Goal: Information Seeking & Learning: Learn about a topic

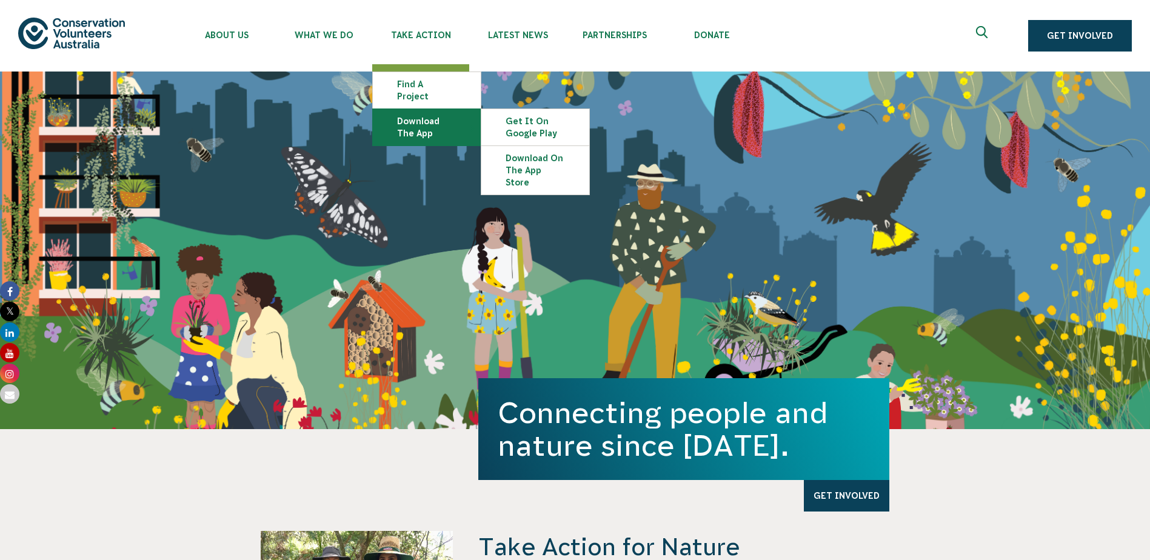
click at [436, 109] on link "Download the app" at bounding box center [427, 127] width 108 height 36
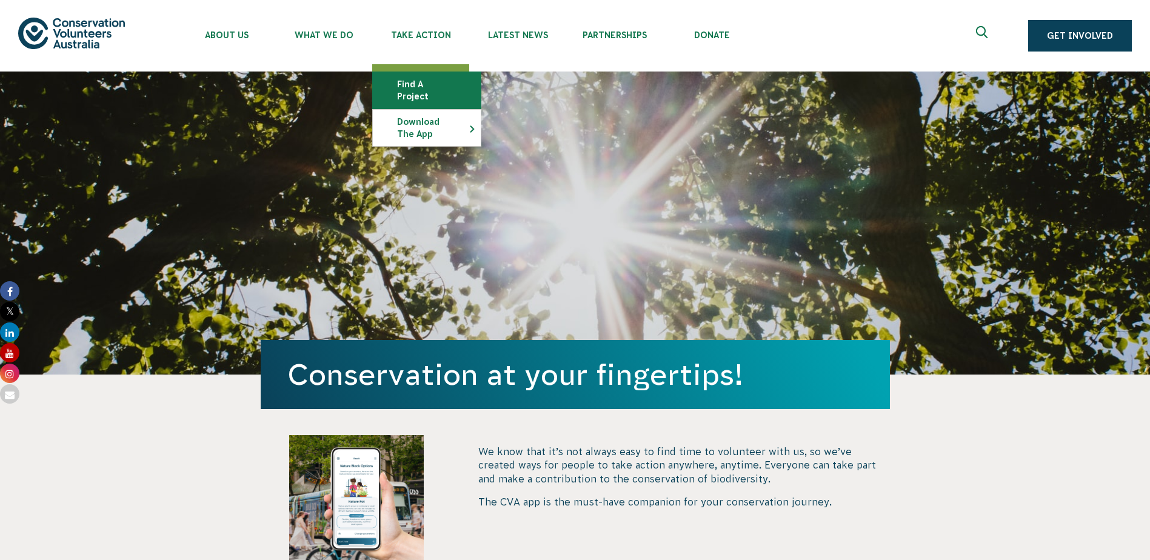
click at [423, 77] on link "Find a project" at bounding box center [427, 90] width 108 height 36
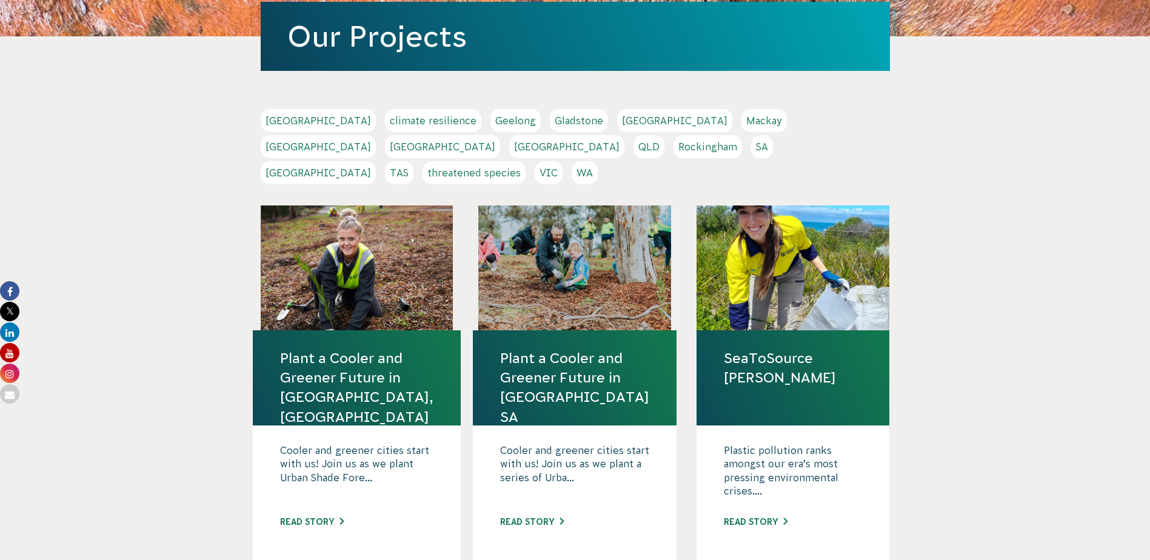
scroll to position [303, 0]
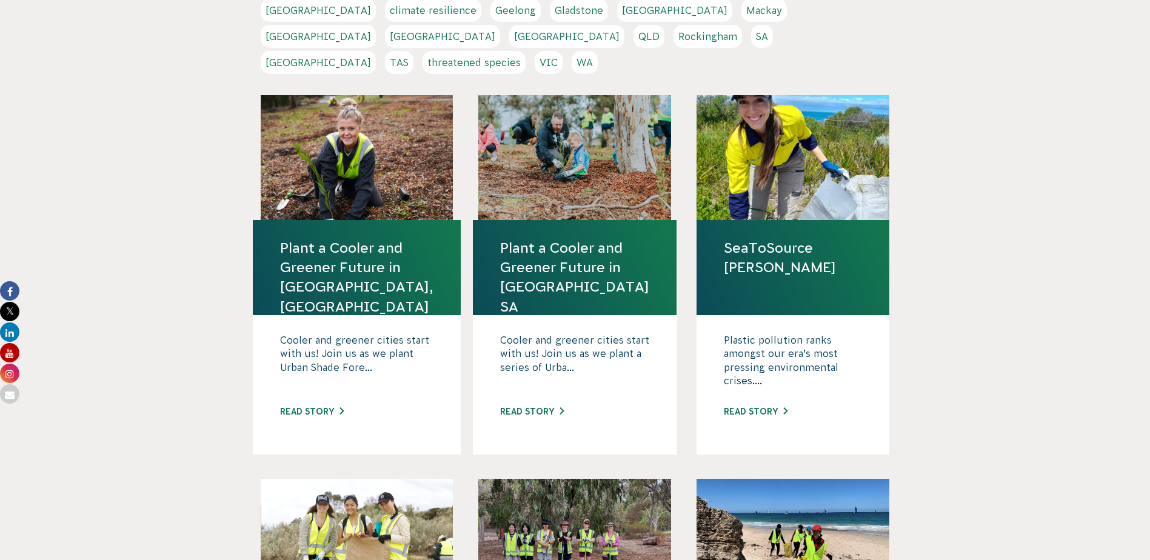
click at [563, 51] on link "VIC" at bounding box center [549, 62] width 28 height 23
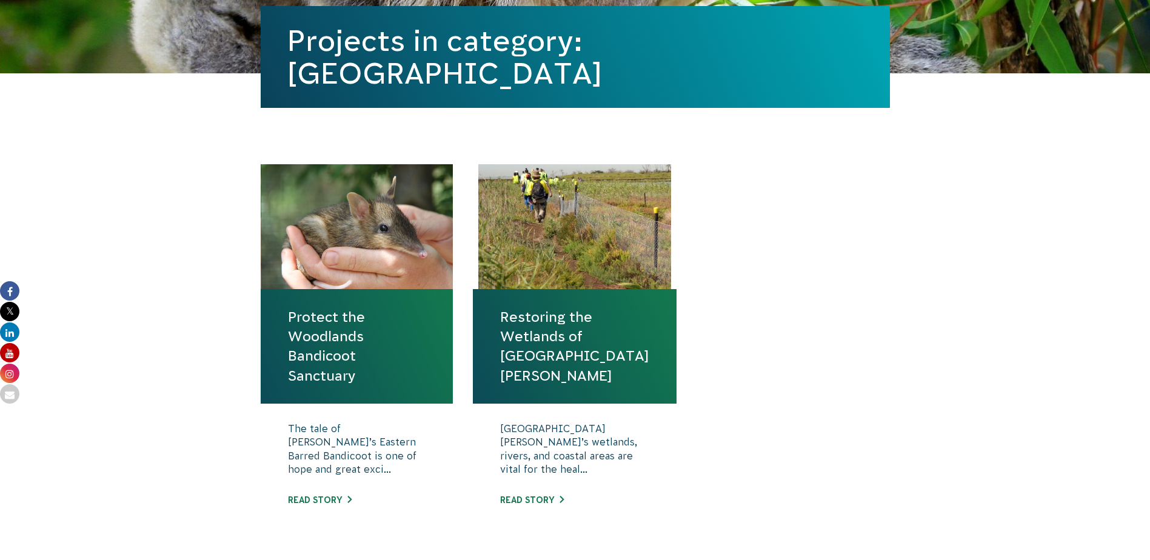
scroll to position [303, 0]
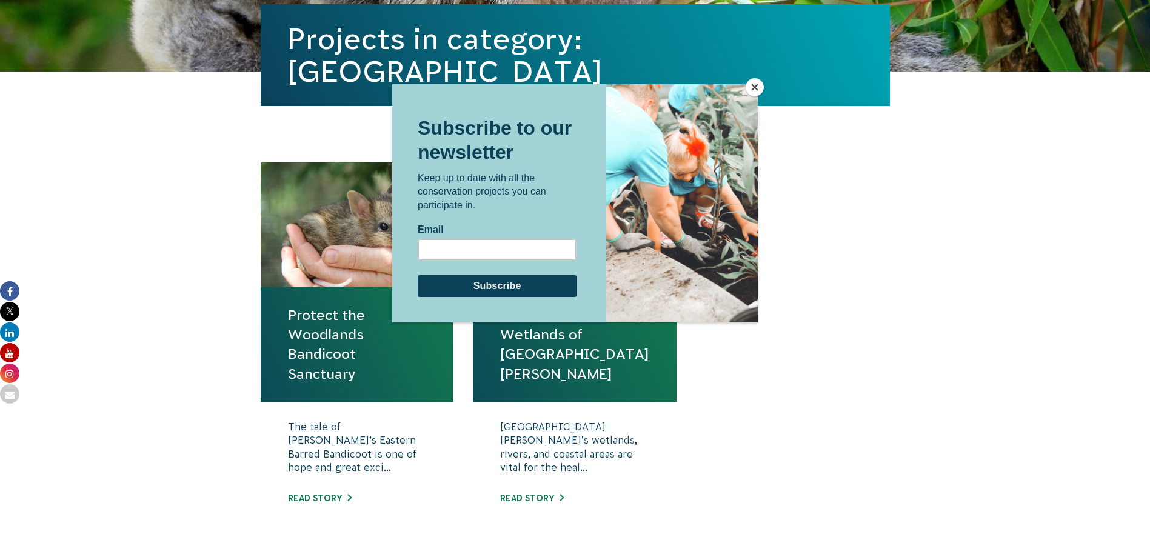
click at [756, 88] on button "Close" at bounding box center [755, 87] width 18 height 18
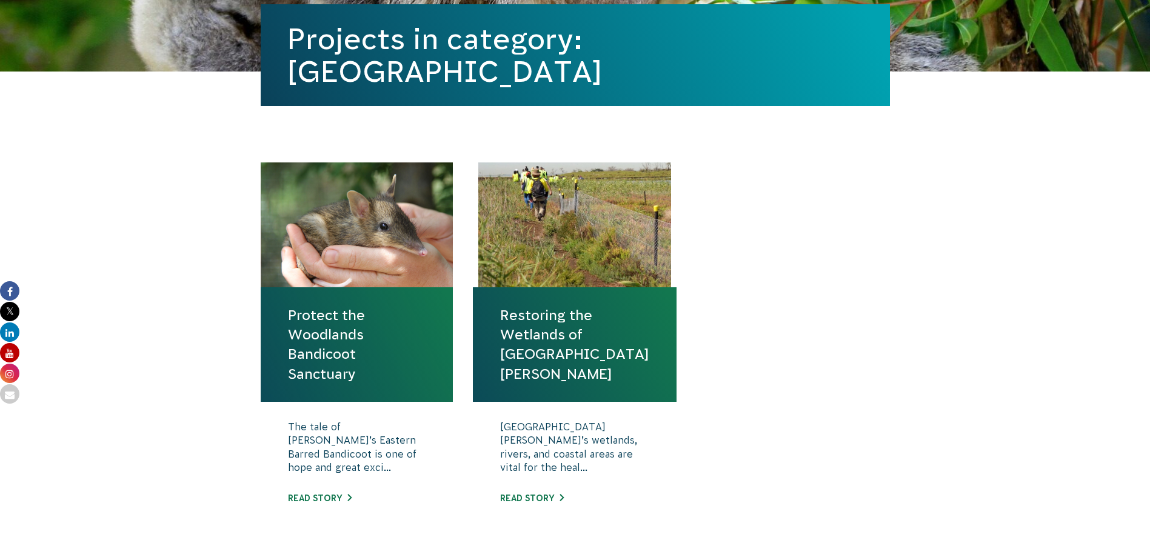
click at [349, 309] on link "Protect the Woodlands Bandicoot Sanctuary" at bounding box center [357, 345] width 138 height 78
click at [576, 323] on link "Restoring the Wetlands of [GEOGRAPHIC_DATA][PERSON_NAME]" at bounding box center [574, 345] width 149 height 78
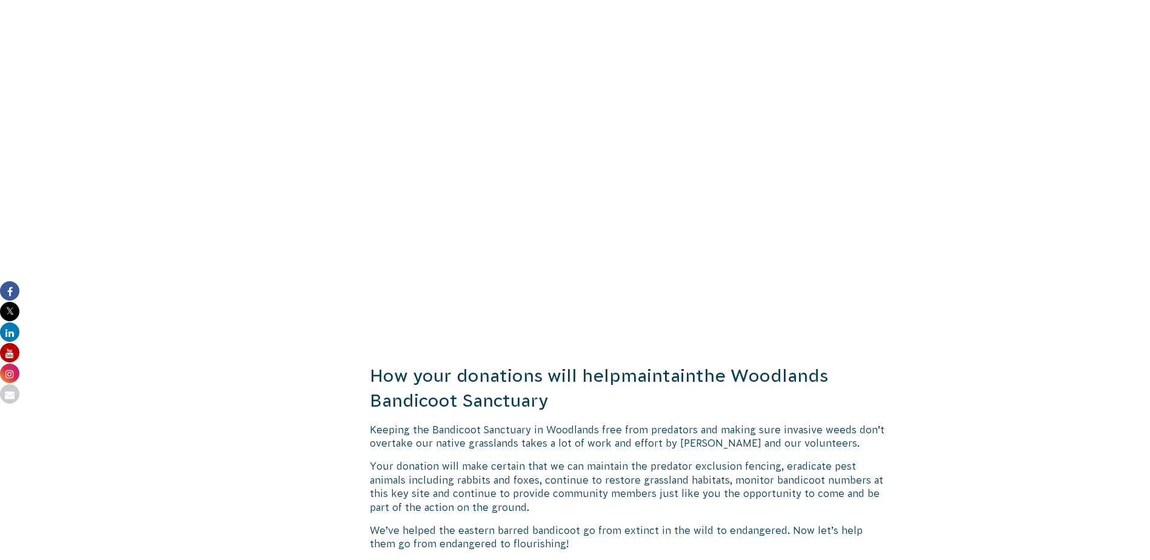
scroll to position [1461, 0]
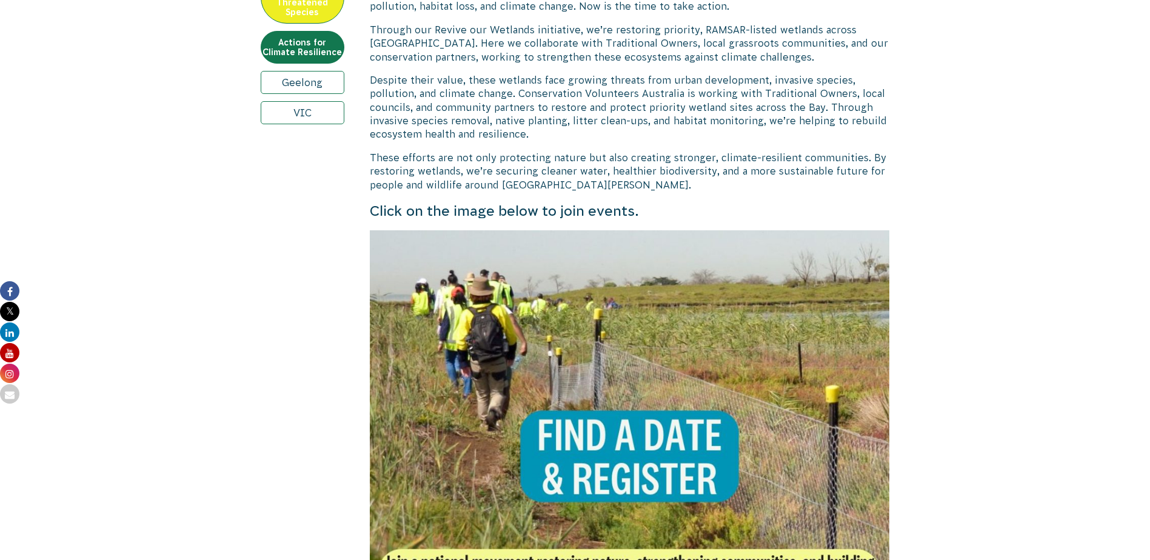
scroll to position [728, 0]
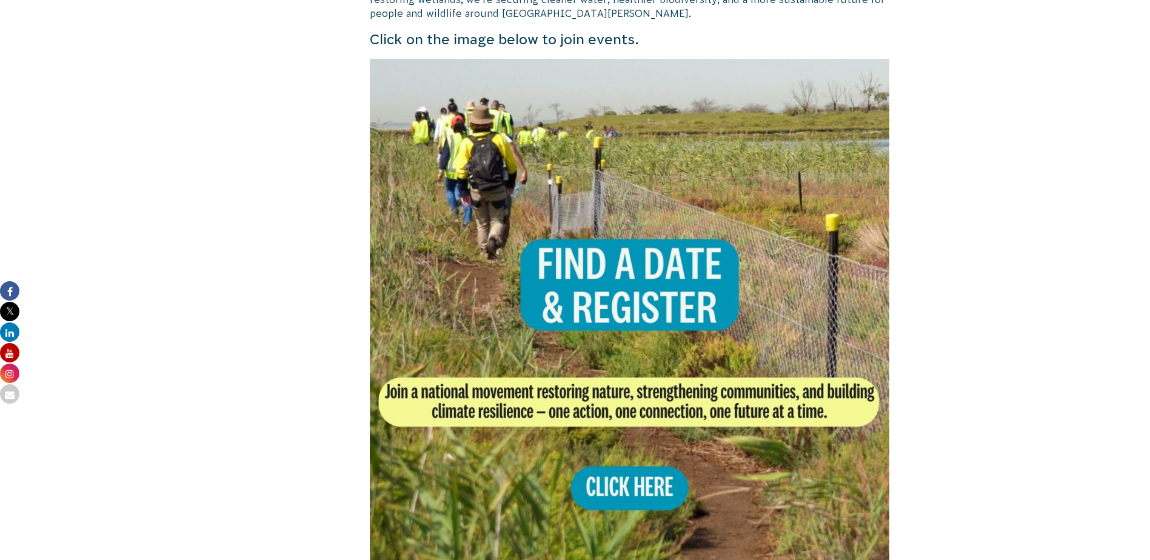
click at [622, 337] on img at bounding box center [630, 319] width 520 height 520
